Goal: Information Seeking & Learning: Understand process/instructions

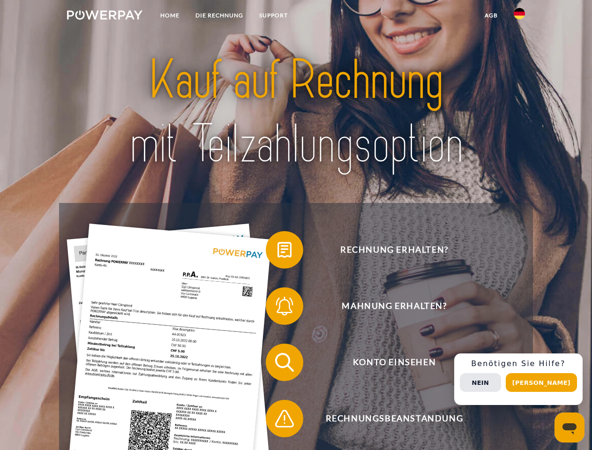
click at [105, 16] on img at bounding box center [104, 14] width 75 height 9
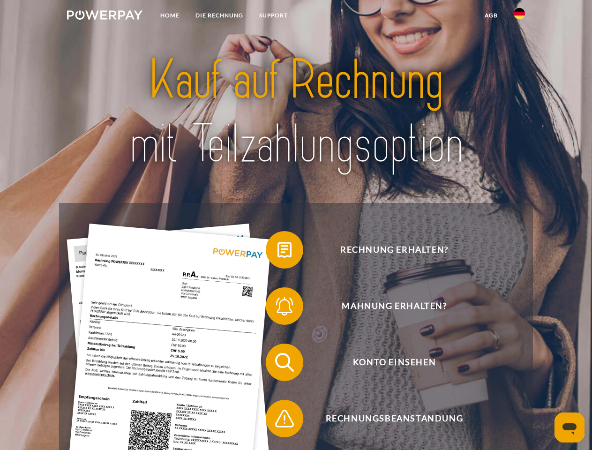
click at [519, 16] on img at bounding box center [519, 13] width 11 height 11
click at [491, 15] on link "agb" at bounding box center [491, 15] width 29 height 17
click at [277, 252] on span at bounding box center [270, 249] width 47 height 47
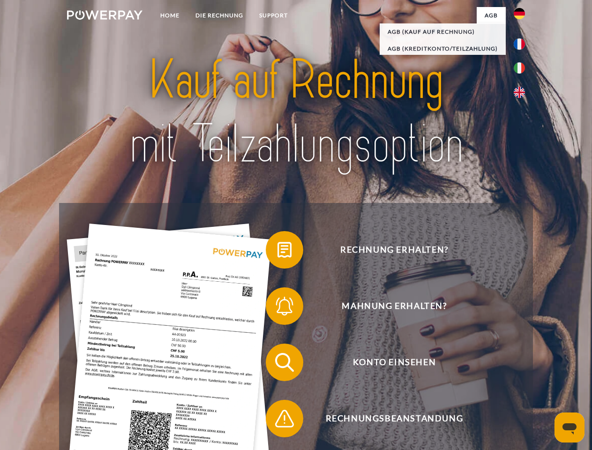
click at [277, 308] on span at bounding box center [270, 306] width 47 height 47
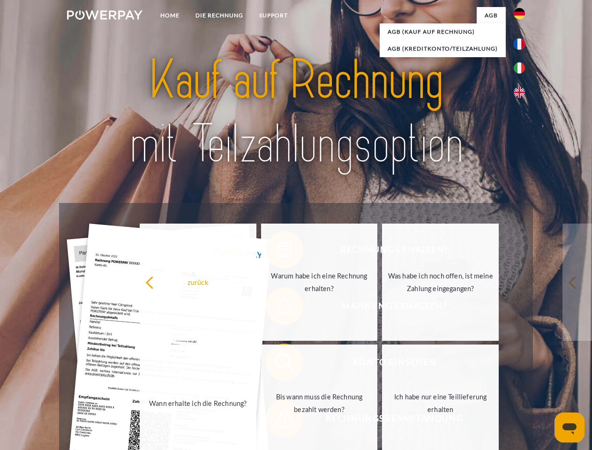
click at [277, 364] on link "Bis wann muss die Rechnung bezahlt werden?" at bounding box center [319, 402] width 117 height 117
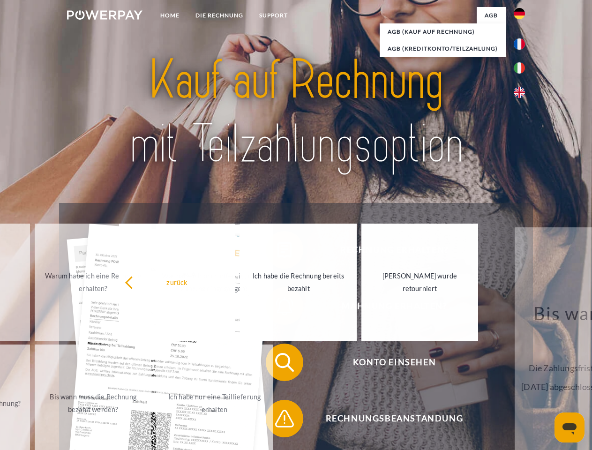
click at [277, 420] on span at bounding box center [270, 418] width 47 height 47
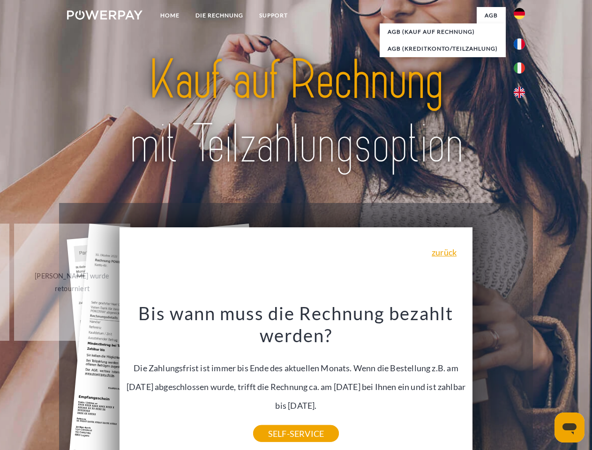
click at [522, 379] on div "Rechnung erhalten? Mahnung erhalten? Konto einsehen" at bounding box center [295, 390] width 473 height 375
click at [499, 381] on span "Konto einsehen" at bounding box center [394, 362] width 230 height 37
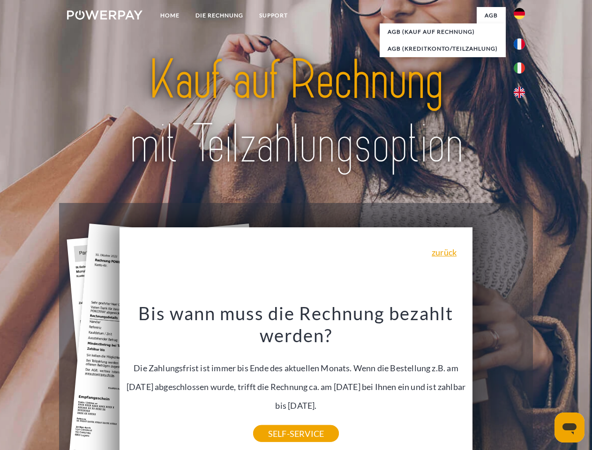
click at [545, 382] on header "Home DIE RECHNUNG SUPPORT" at bounding box center [296, 323] width 592 height 647
